Goal: Transaction & Acquisition: Download file/media

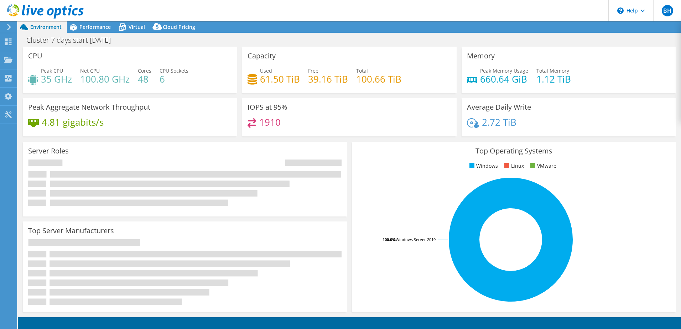
select select "USD"
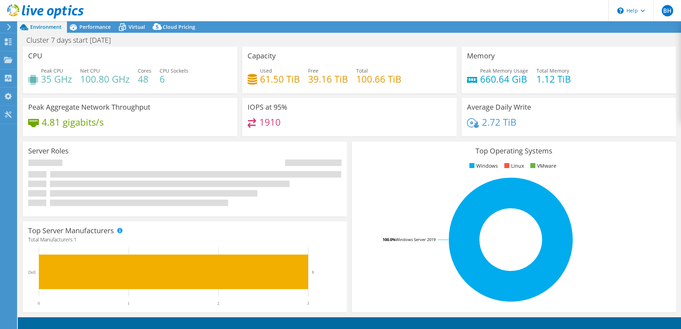
select select "[GEOGRAPHIC_DATA]"
select select "CAD"
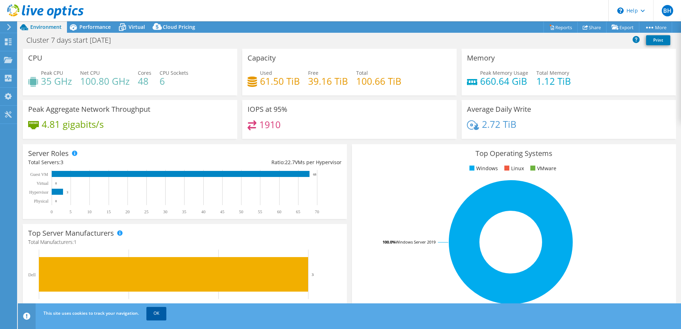
click at [158, 314] on link "OK" at bounding box center [156, 313] width 20 height 13
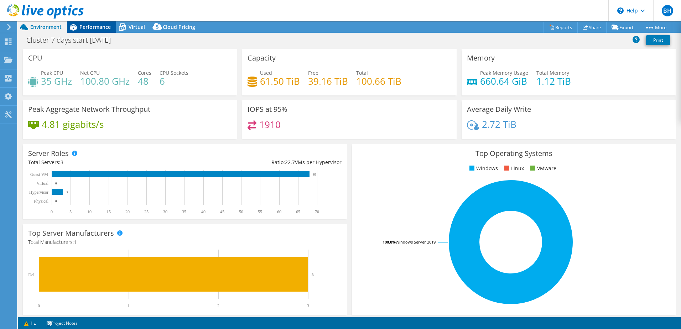
click at [102, 27] on span "Performance" at bounding box center [94, 27] width 31 height 7
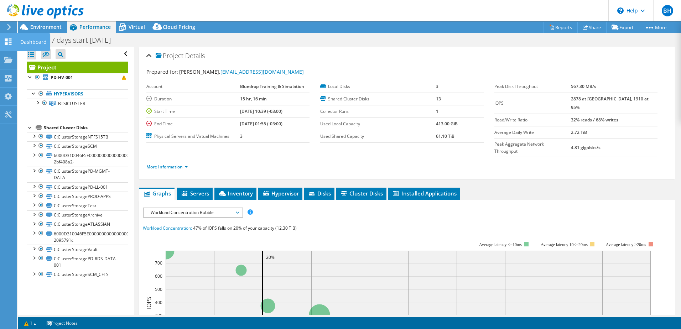
click at [12, 43] on icon at bounding box center [8, 41] width 9 height 7
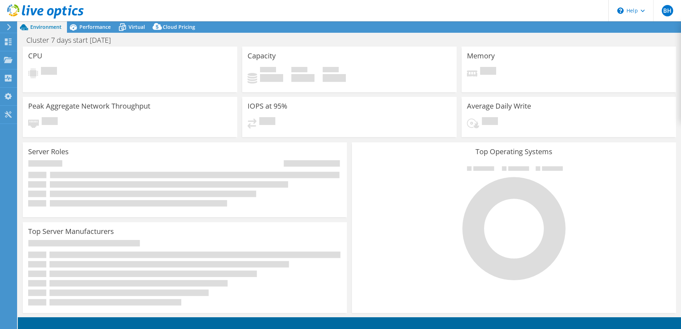
select select "[GEOGRAPHIC_DATA]"
select select "CAD"
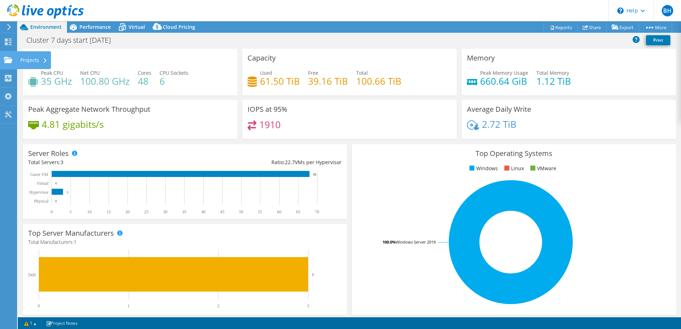
click at [24, 59] on div "Projects" at bounding box center [34, 60] width 34 height 18
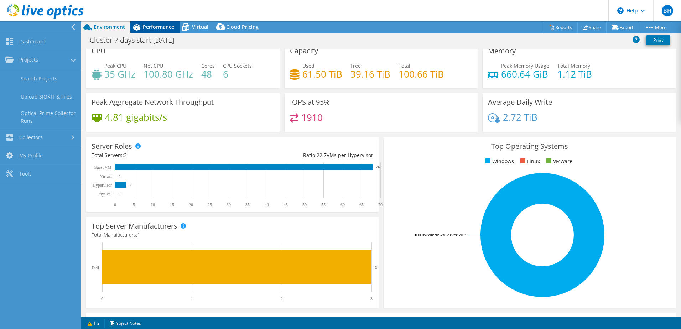
scroll to position [7, 0]
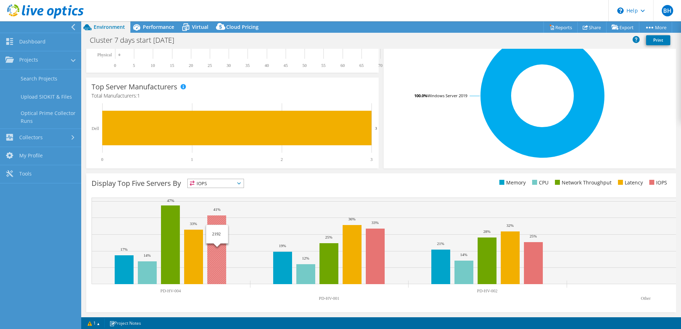
click at [266, 209] on rect at bounding box center [408, 241] width 633 height 87
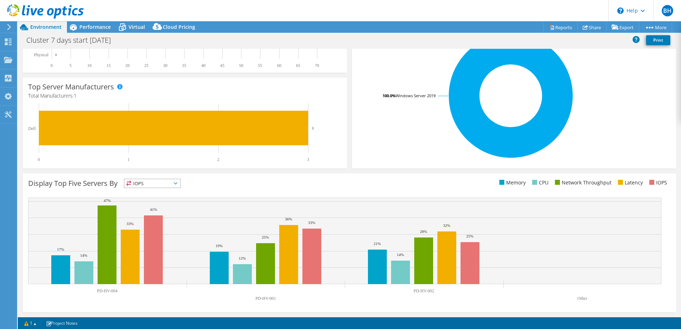
scroll to position [146, 0]
click at [94, 27] on span "Performance" at bounding box center [94, 27] width 31 height 7
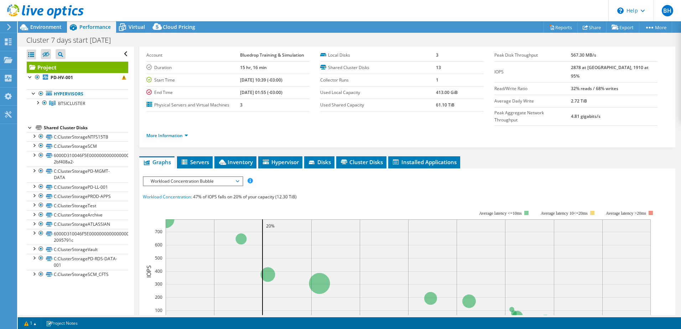
scroll to position [1, 0]
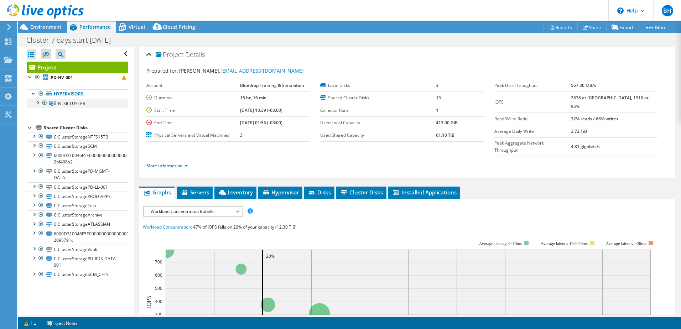
click at [38, 104] on div at bounding box center [37, 102] width 7 height 7
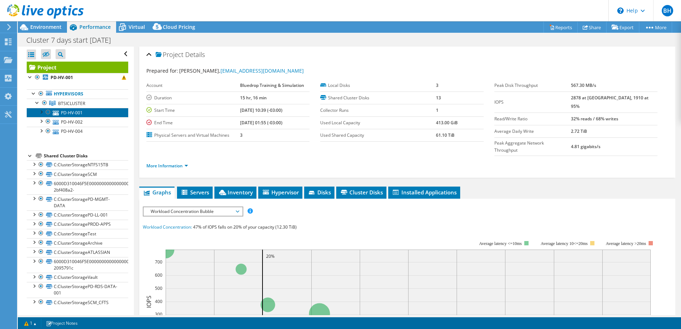
click at [77, 112] on link "PD-HV-001" at bounding box center [78, 112] width 102 height 9
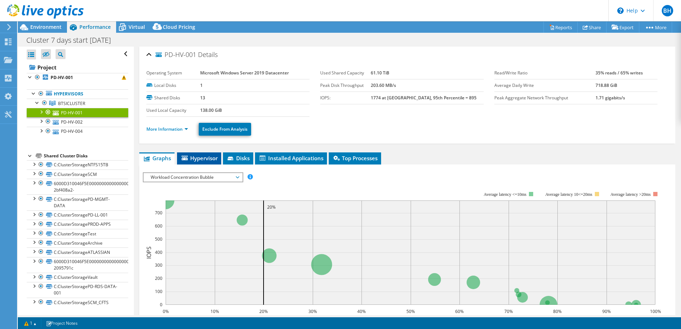
click at [207, 158] on span "Hypervisor" at bounding box center [199, 158] width 37 height 7
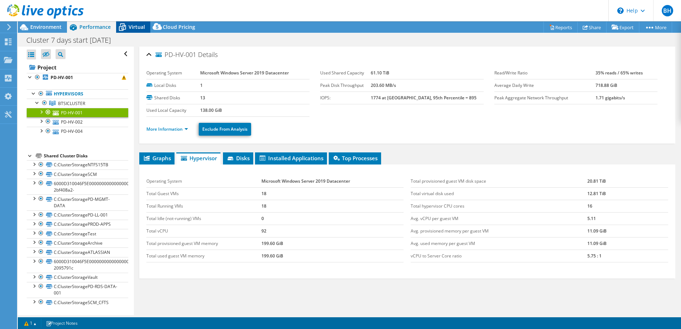
click at [136, 27] on span "Virtual" at bounding box center [137, 27] width 16 height 7
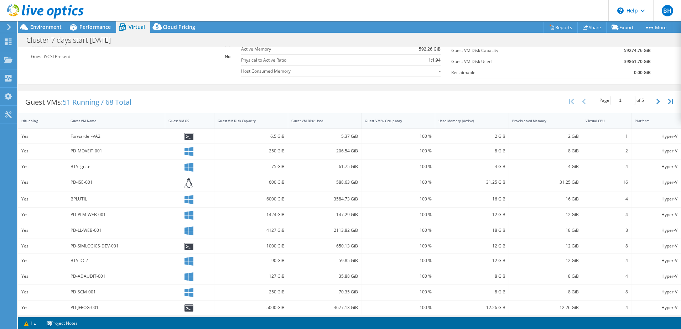
scroll to position [0, 0]
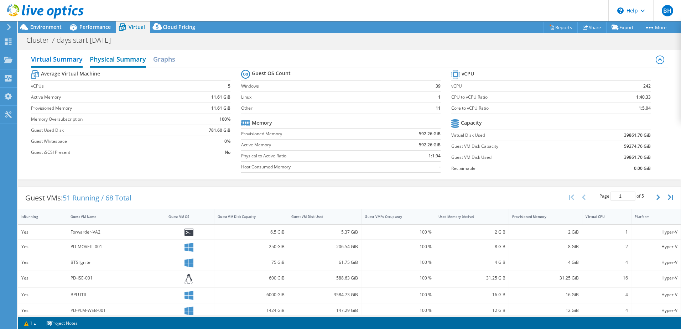
click at [120, 62] on h2 "Physical Summary" at bounding box center [118, 60] width 56 height 16
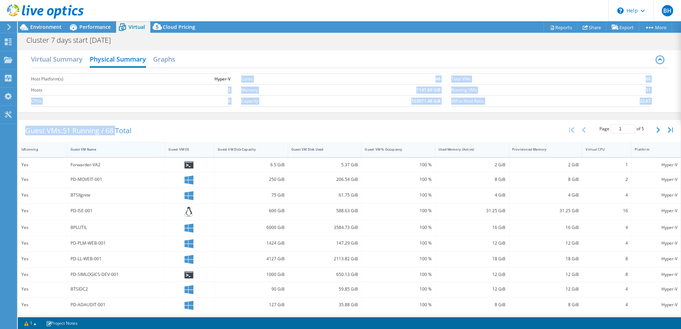
drag, startPoint x: 118, startPoint y: 95, endPoint x: 120, endPoint y: 146, distance: 51.3
click at [120, 146] on div "Virtual Summary Physical Summary Graphs Host Platform(s) Hyper-V Hosts 3 CPUs 6…" at bounding box center [349, 221] width 663 height 348
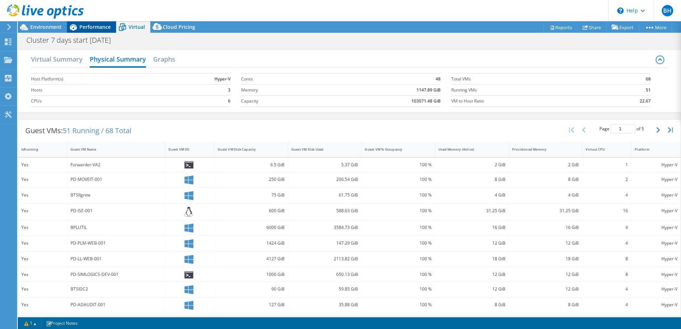
click at [99, 23] on div "Performance" at bounding box center [91, 26] width 49 height 11
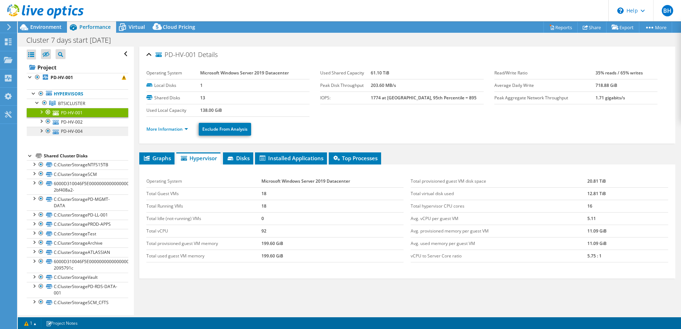
scroll to position [0, 0]
click at [74, 165] on link "C:ClusterStorageNTFS15TB" at bounding box center [78, 164] width 102 height 9
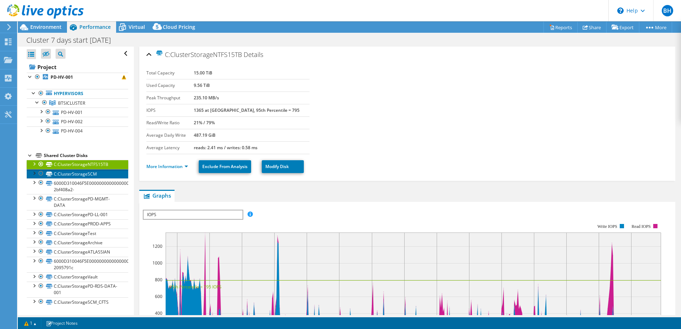
click at [74, 174] on link "C:ClusterStorageSCM" at bounding box center [78, 173] width 102 height 9
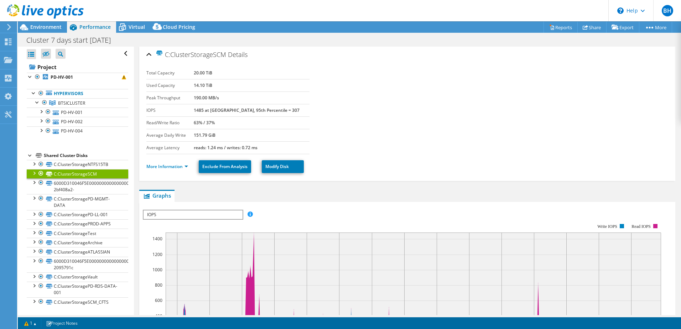
click at [49, 24] on div at bounding box center [42, 12] width 84 height 24
click at [49, 25] on span "Environment" at bounding box center [45, 27] width 31 height 7
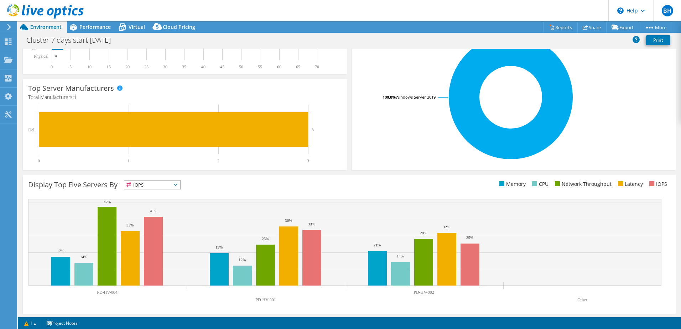
scroll to position [146, 0]
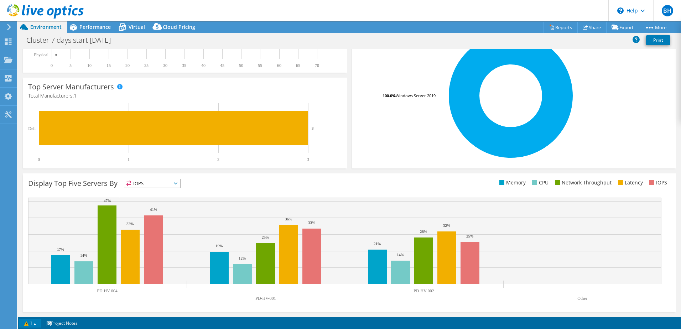
click at [38, 321] on link "1" at bounding box center [30, 323] width 22 height 9
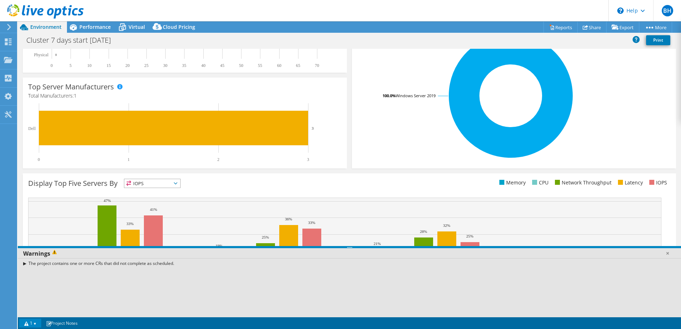
click at [38, 321] on link "1" at bounding box center [30, 323] width 22 height 9
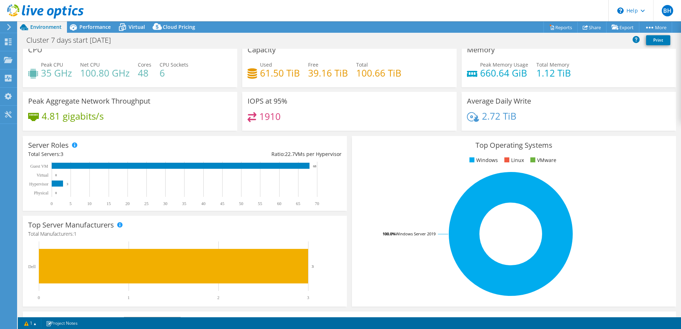
scroll to position [0, 0]
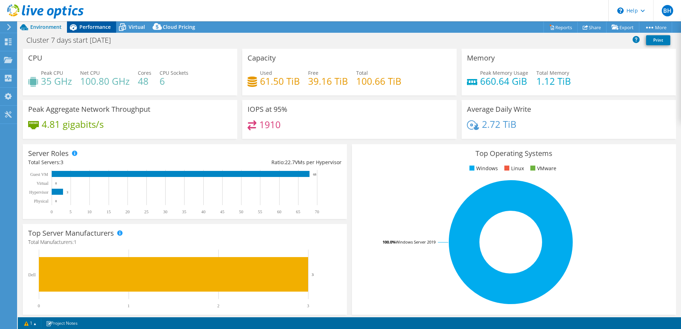
click at [92, 25] on span "Performance" at bounding box center [94, 27] width 31 height 7
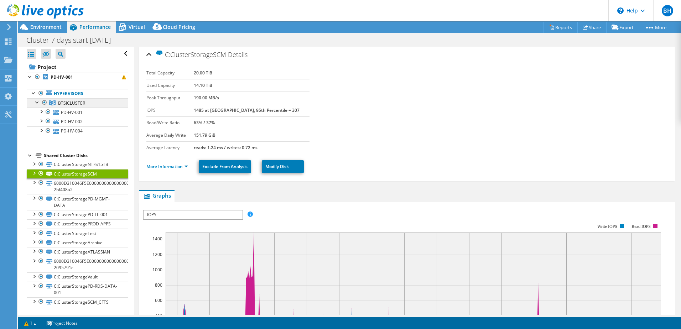
drag, startPoint x: 77, startPoint y: 92, endPoint x: 62, endPoint y: 105, distance: 19.7
click at [62, 105] on span "BTSICLUSTER" at bounding box center [71, 103] width 27 height 6
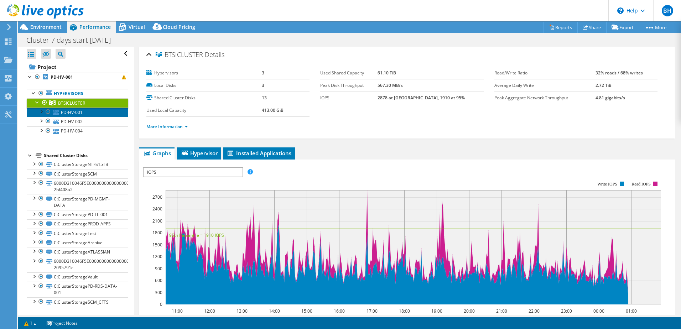
click at [85, 111] on link "PD-HV-001" at bounding box center [78, 112] width 102 height 9
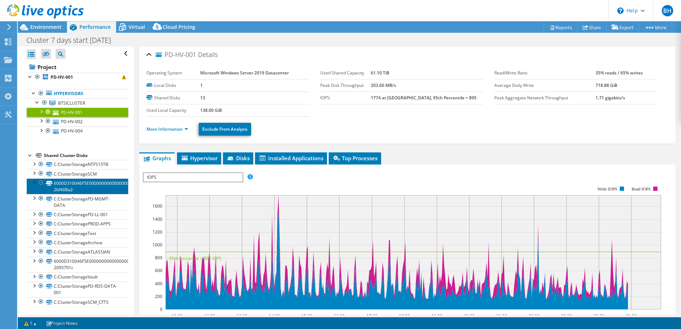
click at [76, 189] on link "6000D310046F5E000000000000000034-2bf408a2-" at bounding box center [78, 186] width 102 height 16
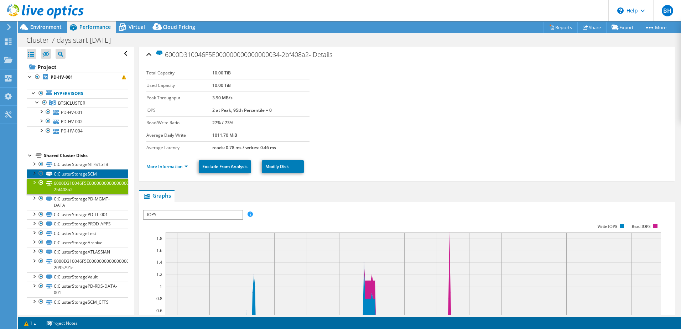
click at [74, 175] on link "C:ClusterStorageSCM" at bounding box center [78, 173] width 102 height 9
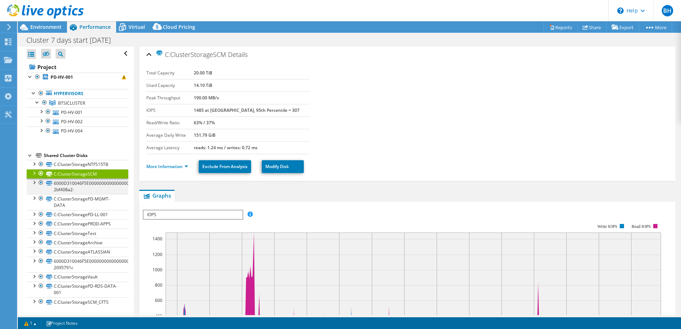
click at [34, 181] on div at bounding box center [33, 181] width 7 height 7
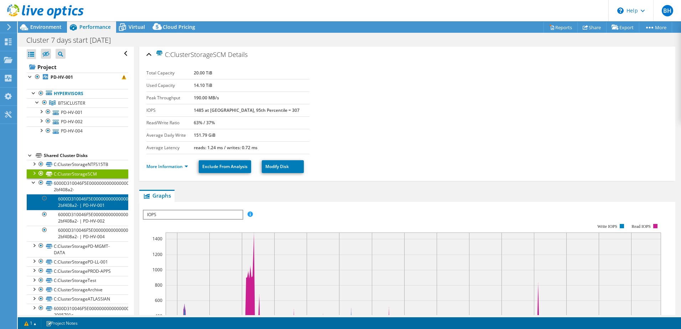
click at [83, 203] on link "6000D310046F5E000000000000000034-2bf408a2- | PD-HV-001" at bounding box center [78, 202] width 102 height 16
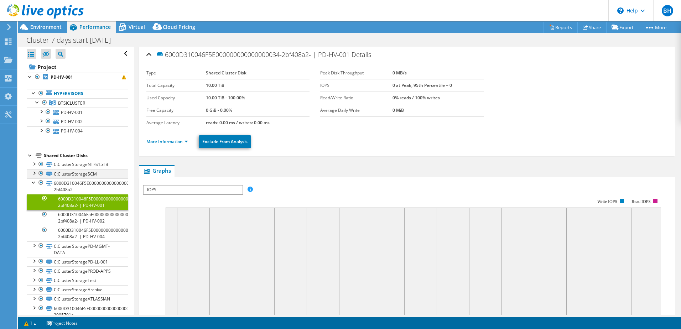
click at [34, 173] on div at bounding box center [33, 172] width 7 height 7
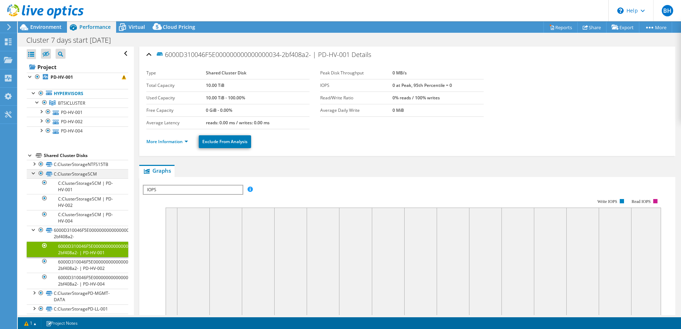
click at [34, 173] on div at bounding box center [33, 172] width 7 height 7
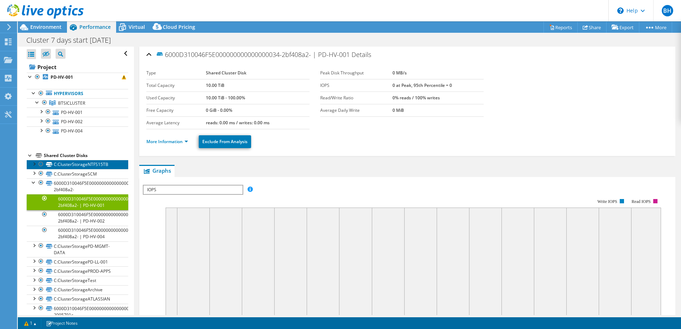
click at [33, 167] on link "C:ClusterStorageNTFS15TB" at bounding box center [78, 164] width 102 height 9
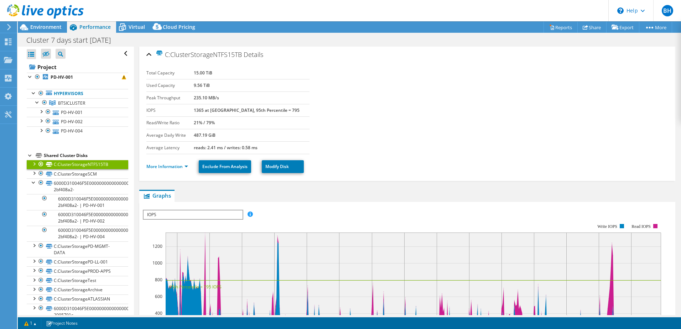
click at [33, 167] on link "C:ClusterStorageNTFS15TB" at bounding box center [78, 164] width 102 height 9
click at [34, 164] on div at bounding box center [33, 163] width 7 height 7
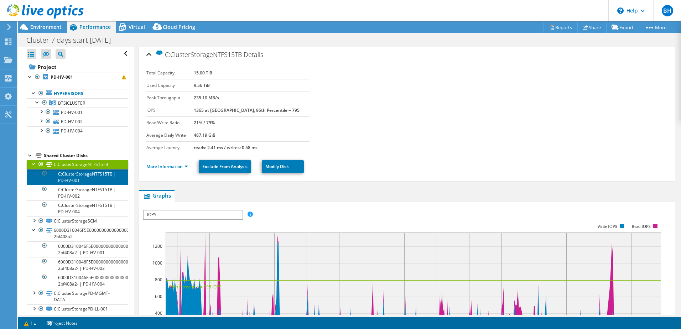
click at [83, 174] on link "C:ClusterStorageNTFS15TB | PD-HV-001" at bounding box center [78, 177] width 102 height 16
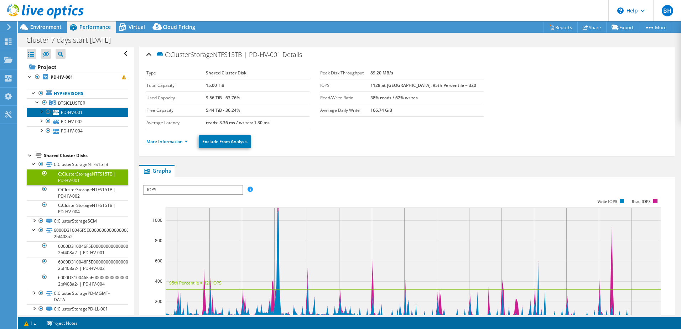
click at [82, 109] on link "PD-HV-001" at bounding box center [78, 112] width 102 height 9
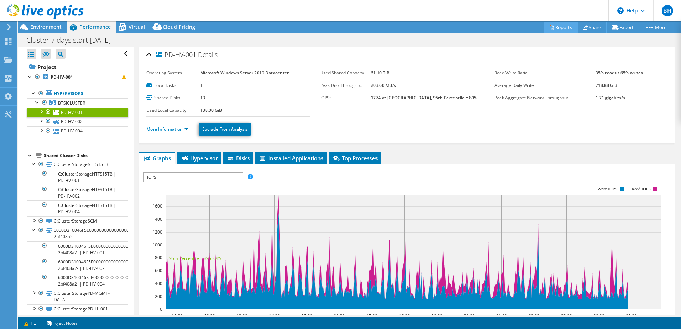
click at [560, 27] on link "Reports" at bounding box center [561, 27] width 34 height 11
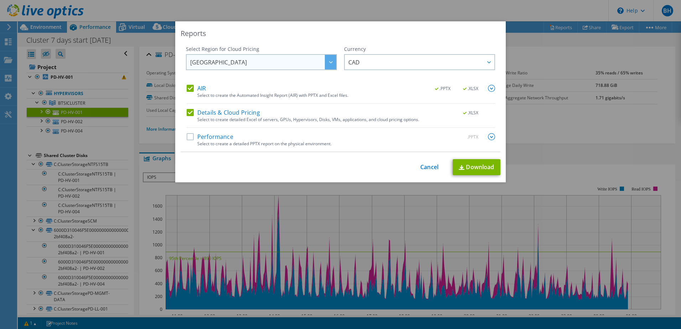
click at [261, 64] on span "[GEOGRAPHIC_DATA]" at bounding box center [263, 62] width 146 height 15
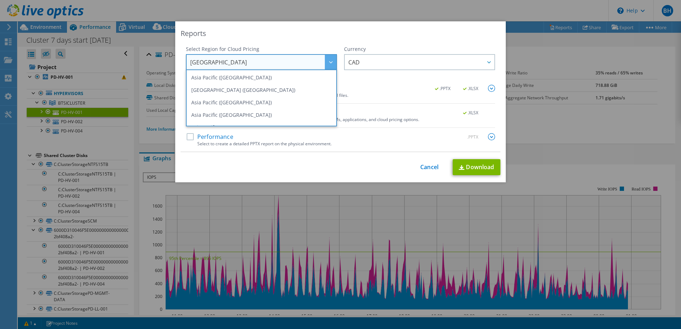
click at [261, 64] on span "[GEOGRAPHIC_DATA]" at bounding box center [263, 62] width 146 height 15
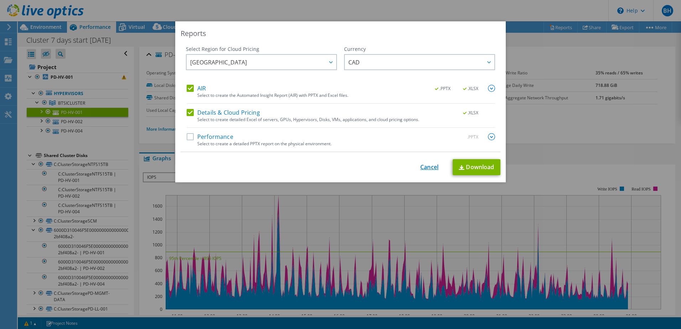
click at [427, 166] on link "Cancel" at bounding box center [429, 167] width 18 height 7
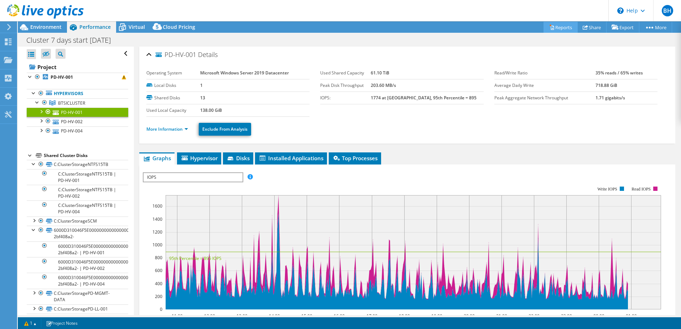
click at [559, 27] on link "Reports" at bounding box center [561, 27] width 34 height 11
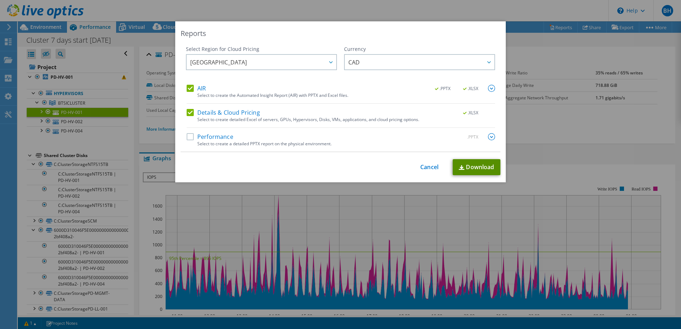
click at [474, 166] on link "Download" at bounding box center [477, 167] width 48 height 16
click at [187, 137] on label "Performance" at bounding box center [210, 136] width 47 height 7
click at [0, 0] on input "Performance" at bounding box center [0, 0] width 0 height 0
click at [485, 166] on link "Download" at bounding box center [477, 167] width 48 height 16
click at [537, 88] on div "Reports Select Region for Cloud Pricing Asia Pacific (Hong Kong) Asia Pacific (…" at bounding box center [340, 164] width 681 height 286
